Goal: Transaction & Acquisition: Subscribe to service/newsletter

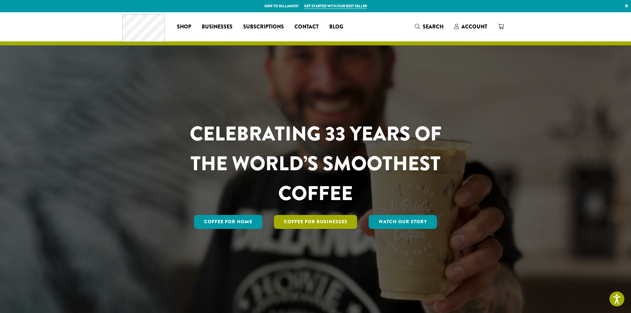
click at [293, 220] on link "Coffee For Businesses" at bounding box center [316, 222] width 84 height 14
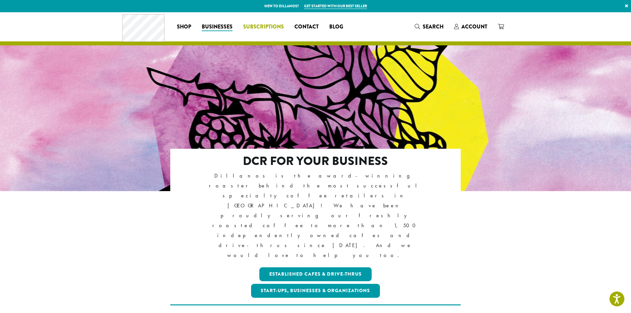
click at [260, 26] on span "Subscriptions" at bounding box center [263, 27] width 41 height 8
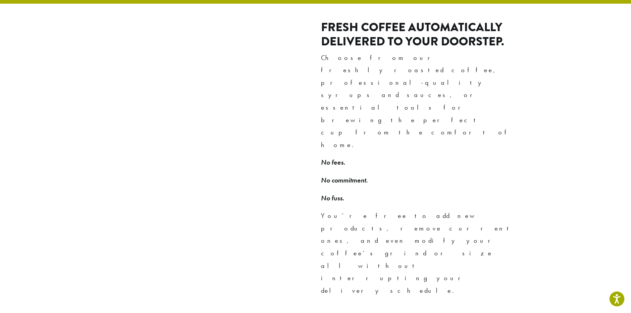
scroll to position [431, 0]
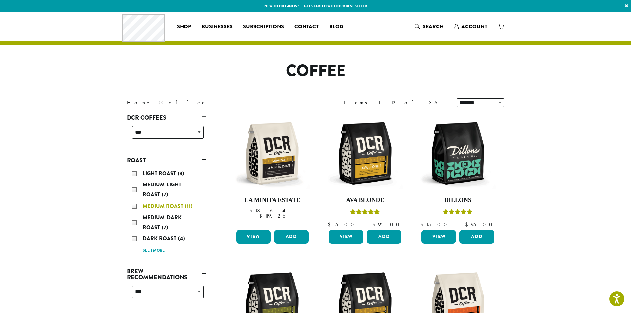
click at [136, 206] on div "Medium Roast (11)" at bounding box center [168, 206] width 72 height 10
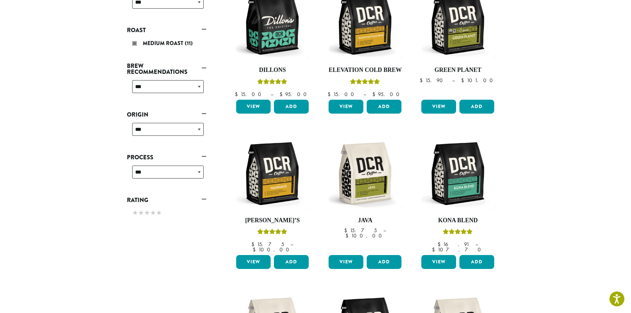
scroll to position [140, 0]
